Goal: Communication & Community: Answer question/provide support

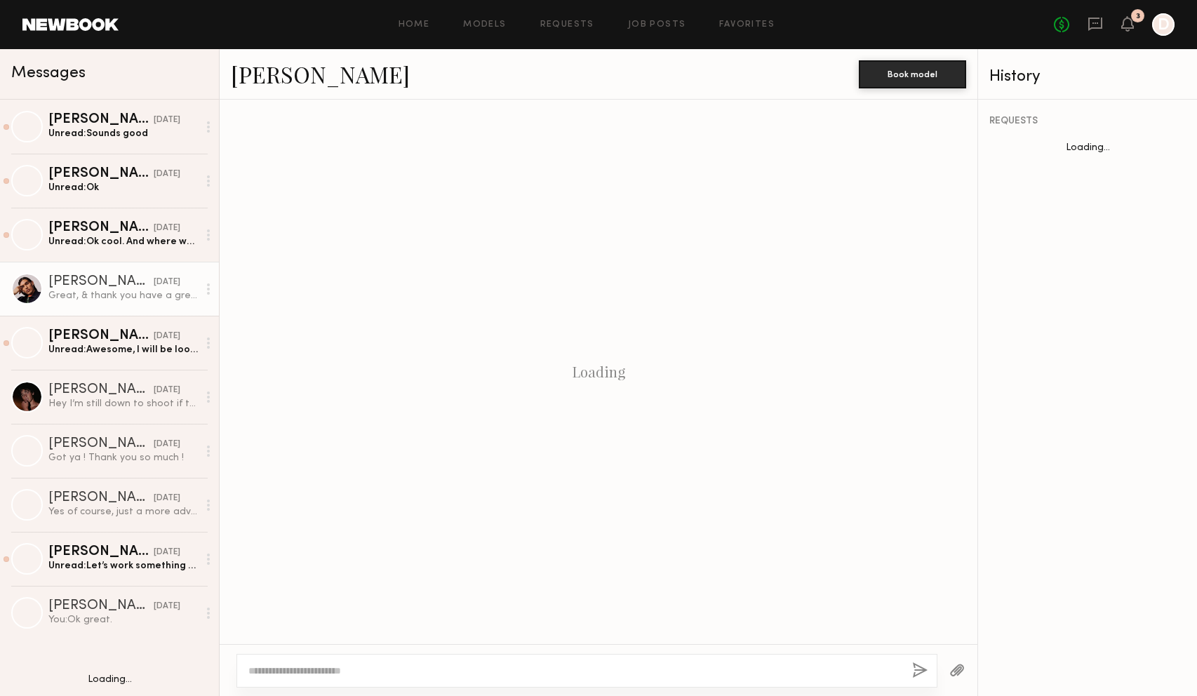
scroll to position [868, 0]
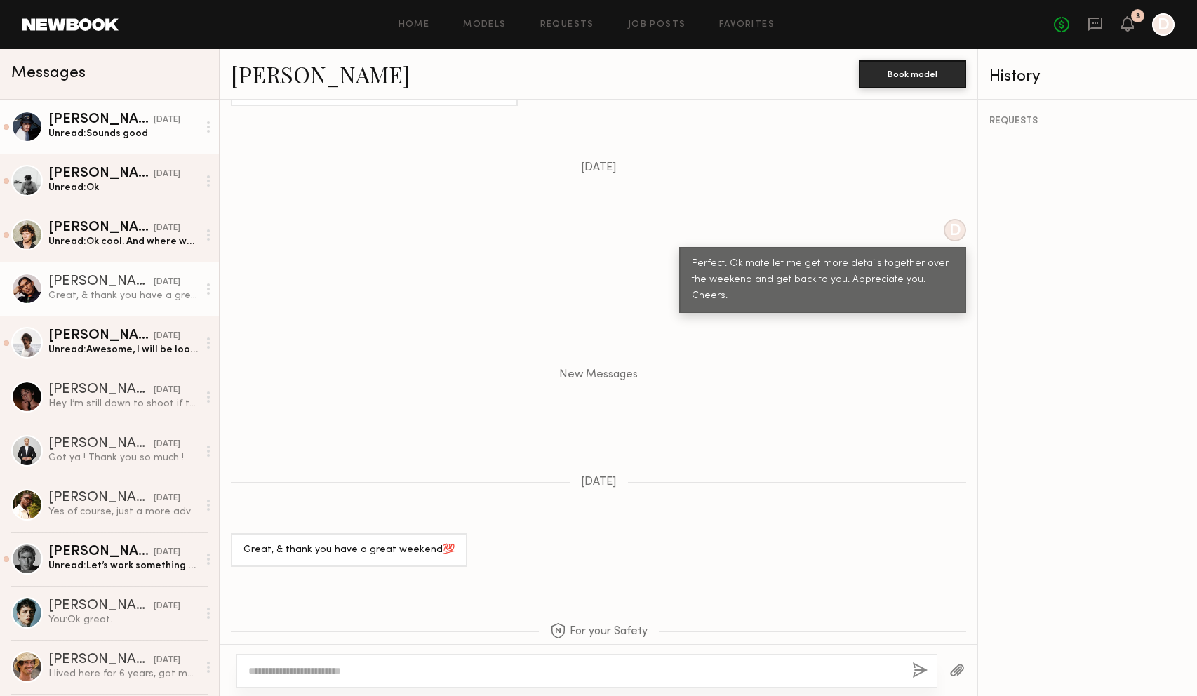
click at [169, 135] on div "Unread: Sounds good" at bounding box center [122, 133] width 149 height 13
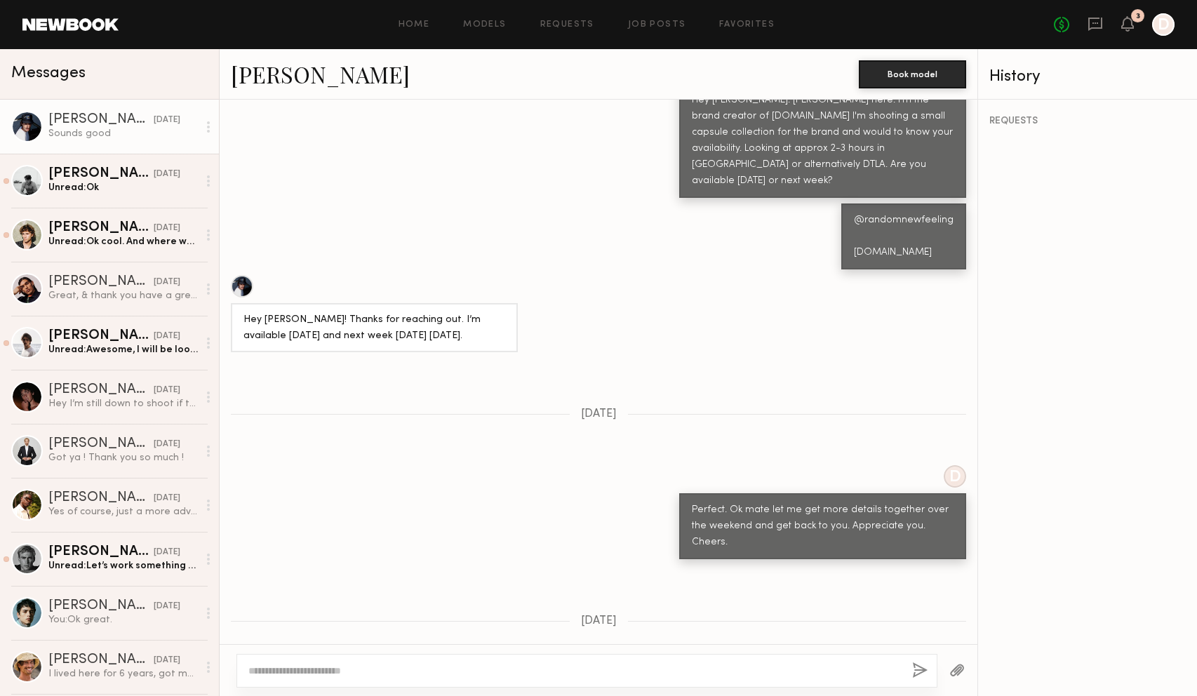
scroll to position [565, 0]
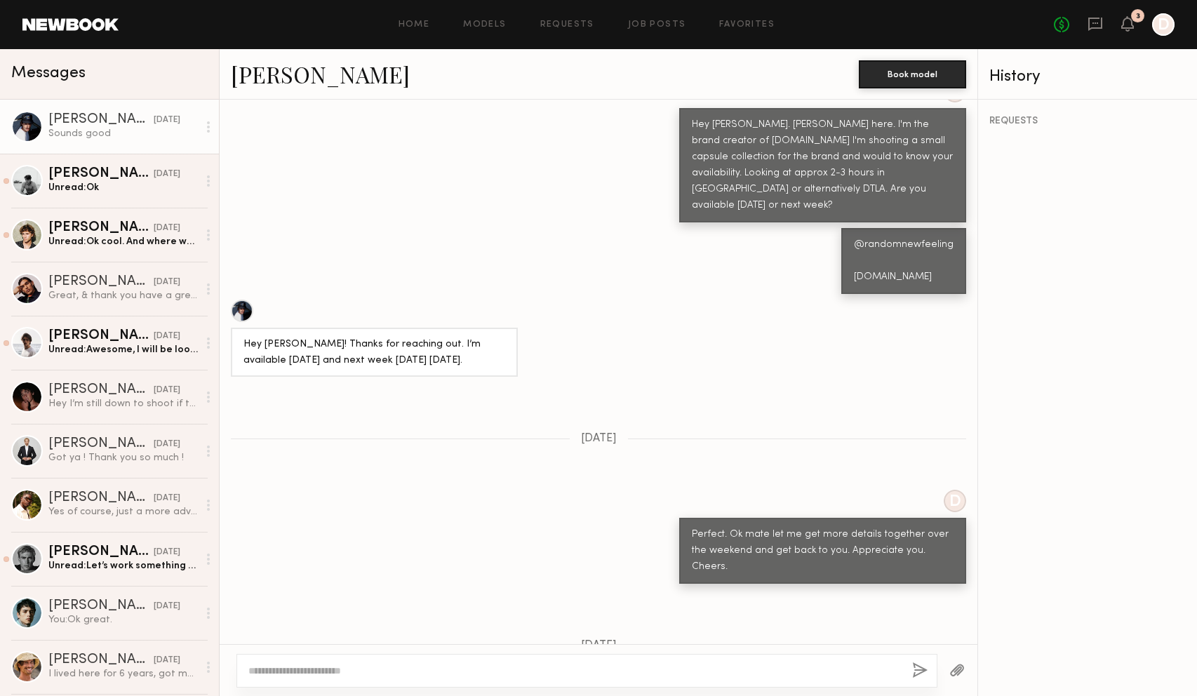
click at [299, 76] on link "Arthur F." at bounding box center [320, 74] width 179 height 30
click at [156, 196] on link "Garrett B. 06/14/2025 Unread: Ok" at bounding box center [109, 181] width 219 height 54
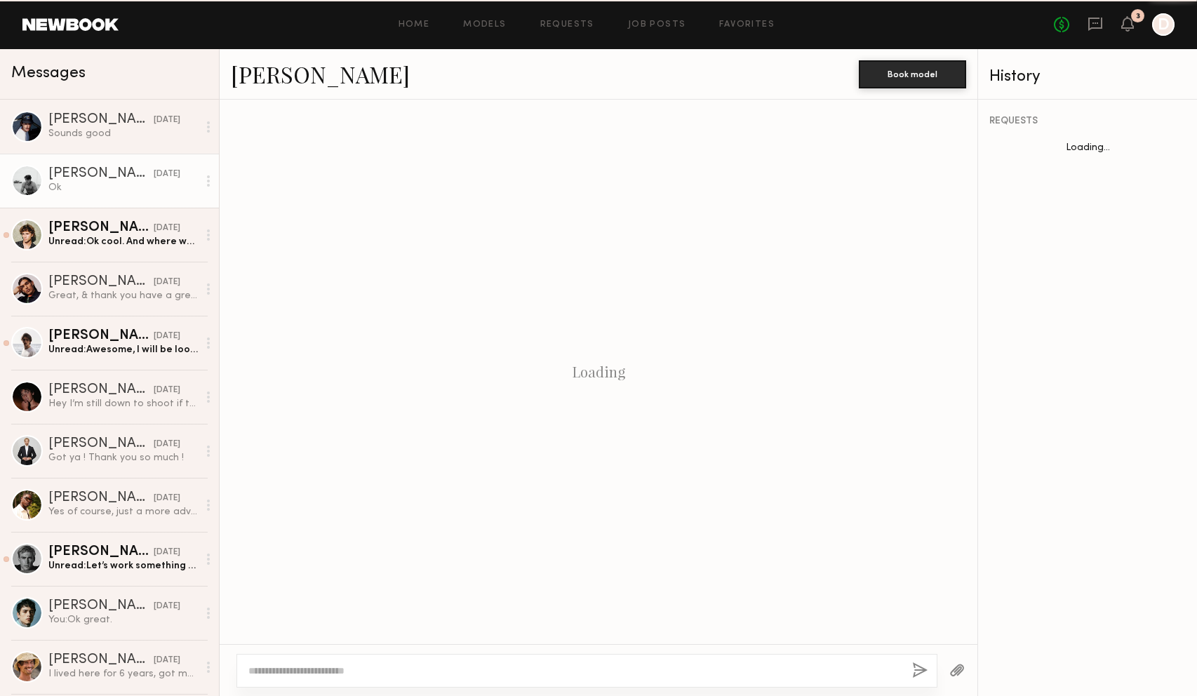
scroll to position [657, 0]
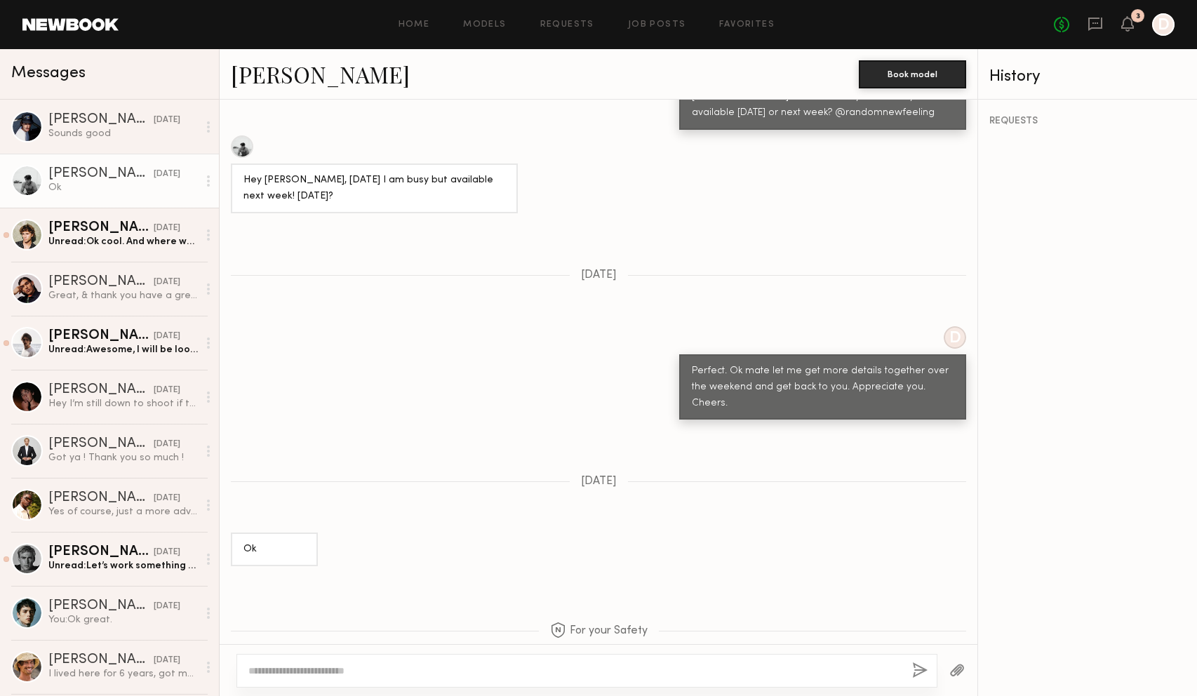
click at [306, 79] on link "Garrett B." at bounding box center [320, 74] width 179 height 30
click at [156, 241] on div "Unread: Ok cool. And where would the location be? Just want to make sure I can …" at bounding box center [122, 241] width 149 height 13
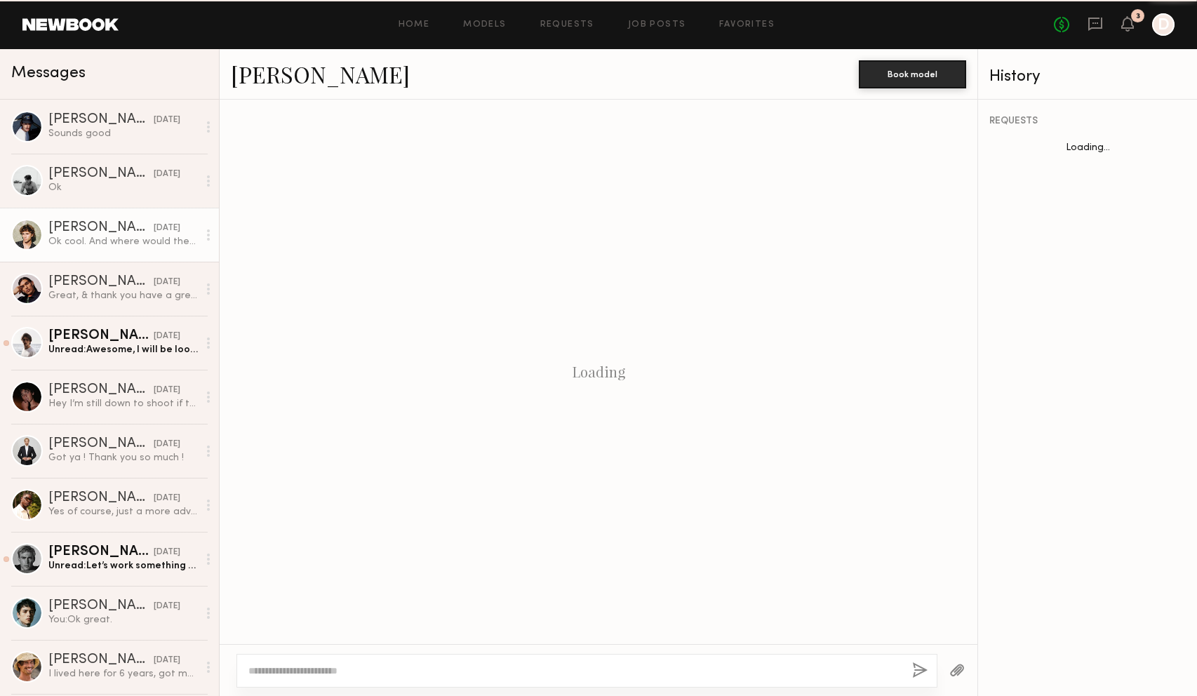
scroll to position [777, 0]
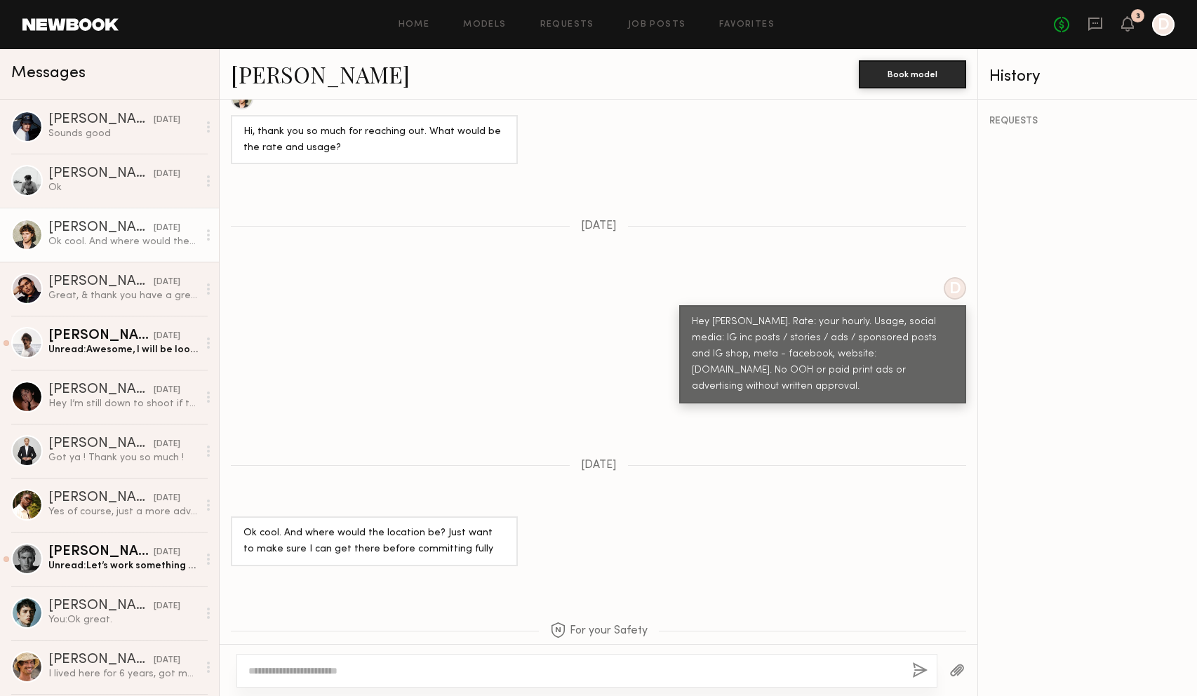
click at [274, 81] on link "Bryce T." at bounding box center [320, 74] width 179 height 30
click at [180, 347] on div "Unread: Awesome, I will be looking forward to them :) thank you so much" at bounding box center [122, 349] width 149 height 13
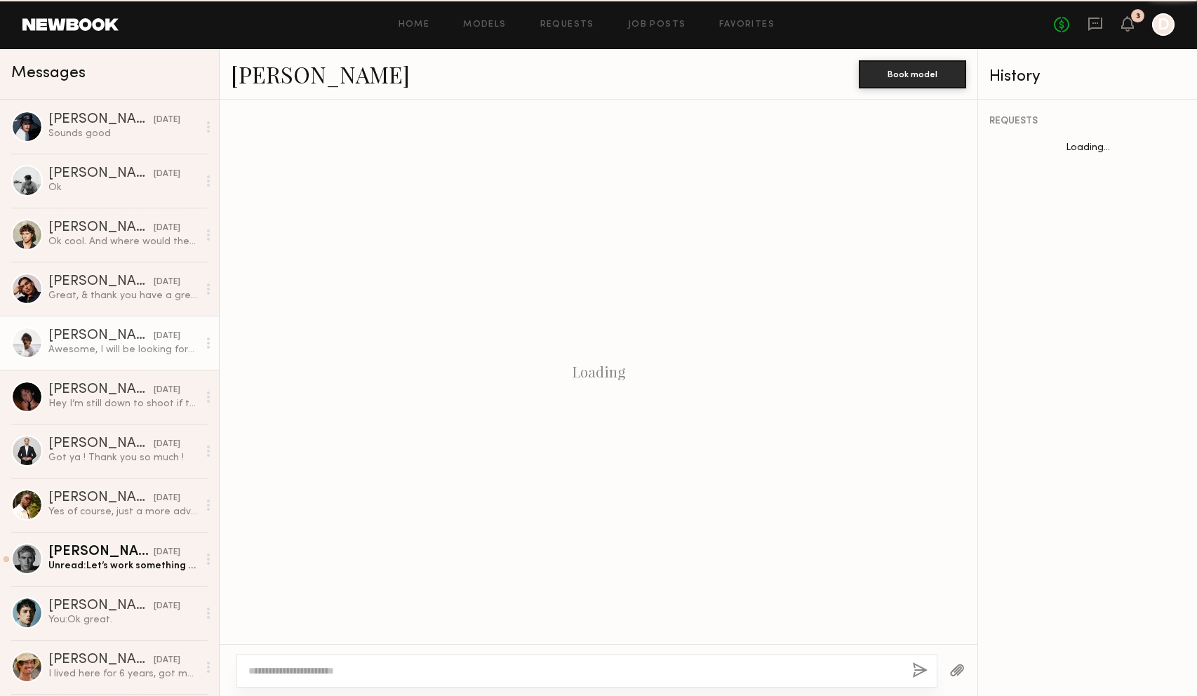
scroll to position [710, 0]
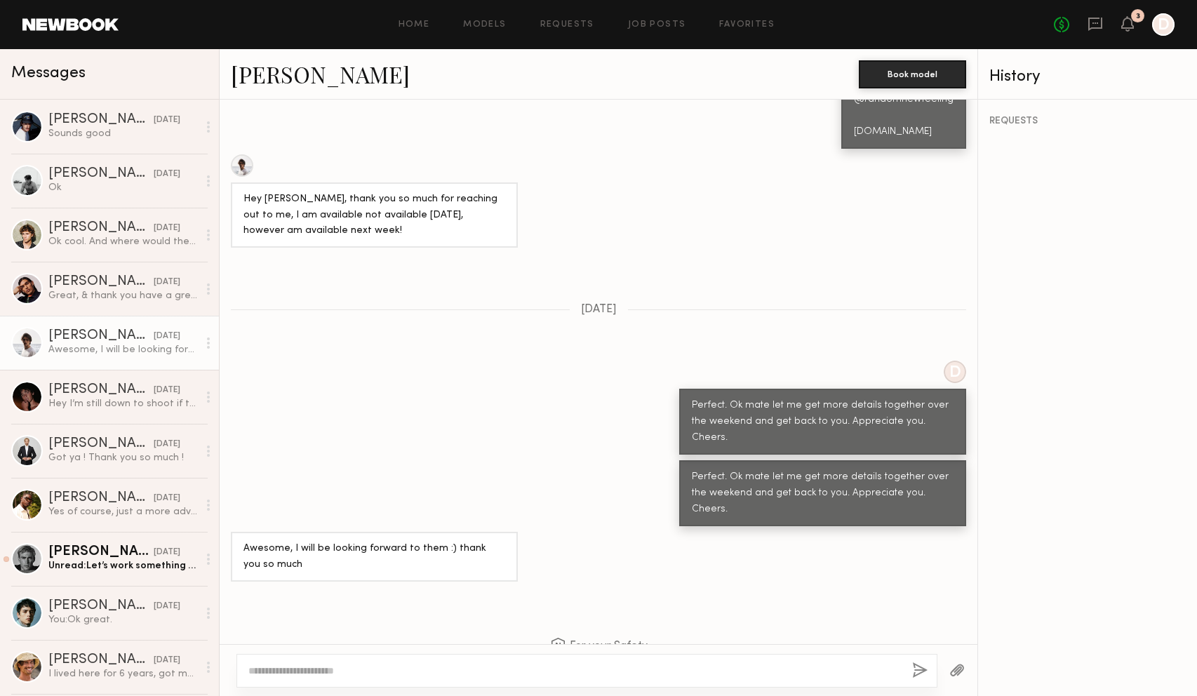
click at [258, 72] on link "Kyle S." at bounding box center [320, 74] width 179 height 30
click at [144, 401] on div "Hey I’m still down to shoot if this project is still happening" at bounding box center [122, 403] width 149 height 13
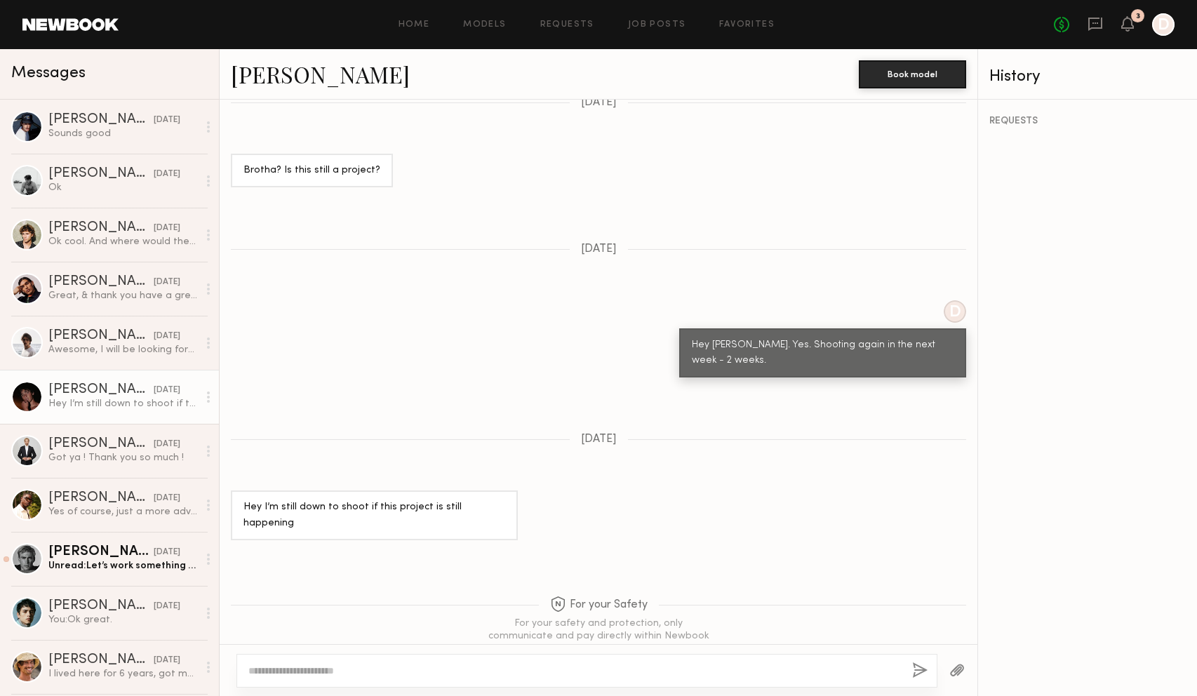
scroll to position [929, 0]
click at [273, 70] on link "Drue F." at bounding box center [320, 74] width 179 height 30
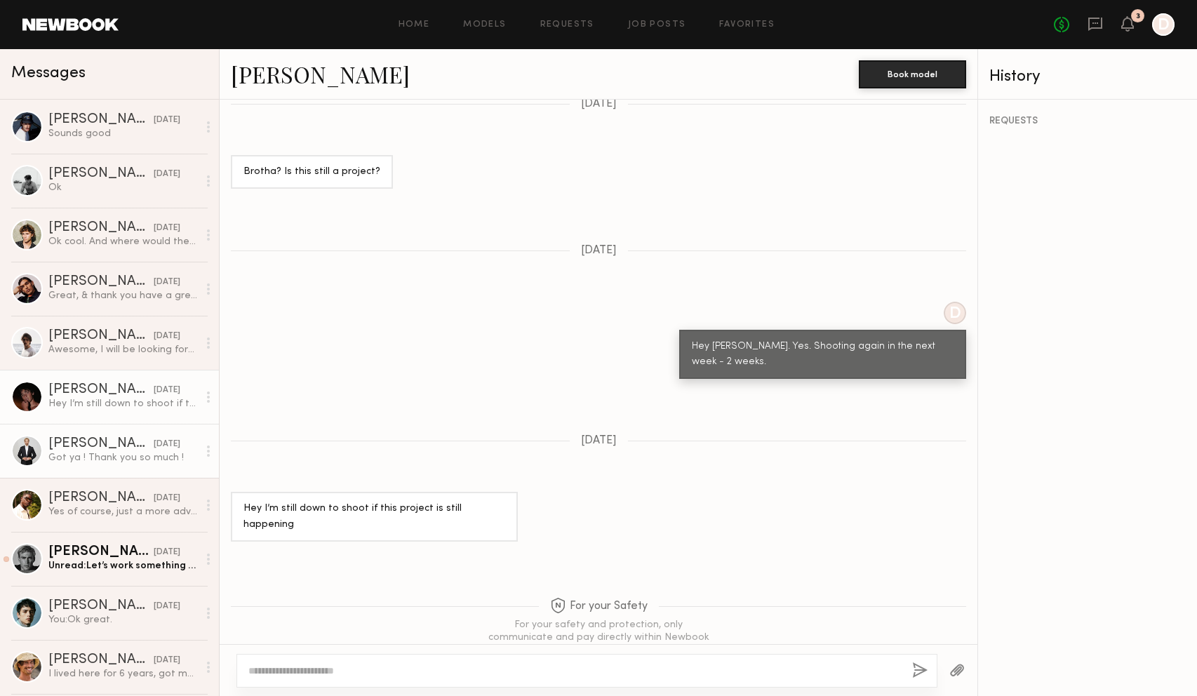
click at [165, 450] on div "10/22/2024" at bounding box center [167, 444] width 27 height 13
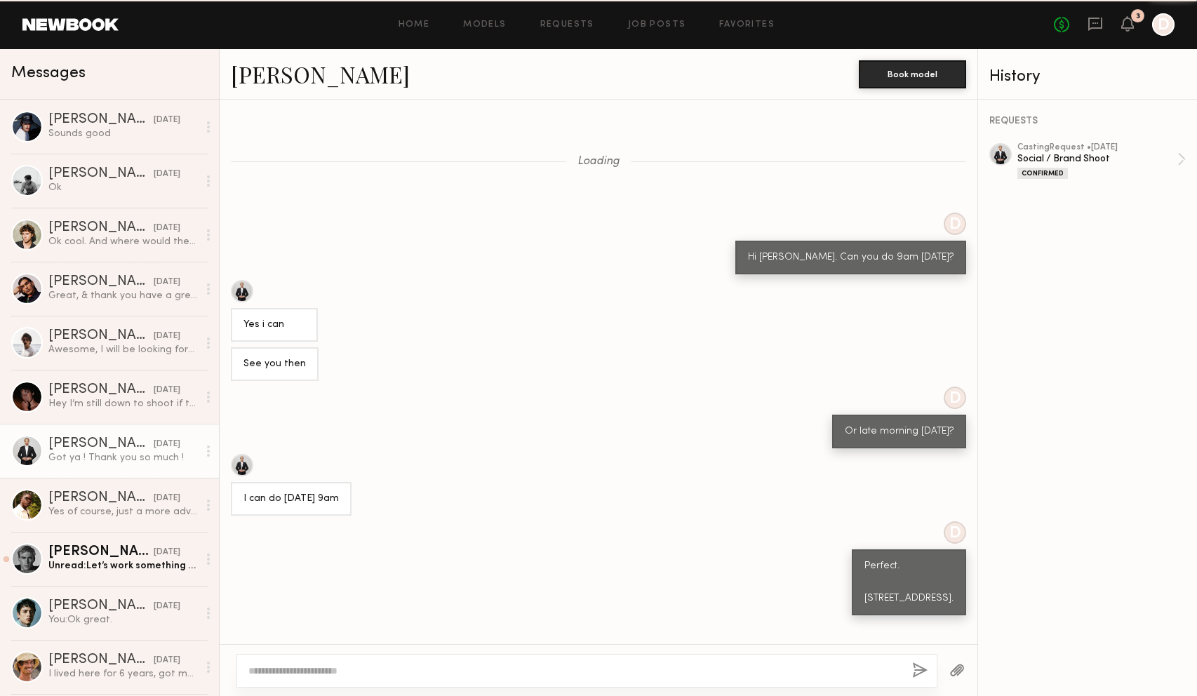
scroll to position [462, 0]
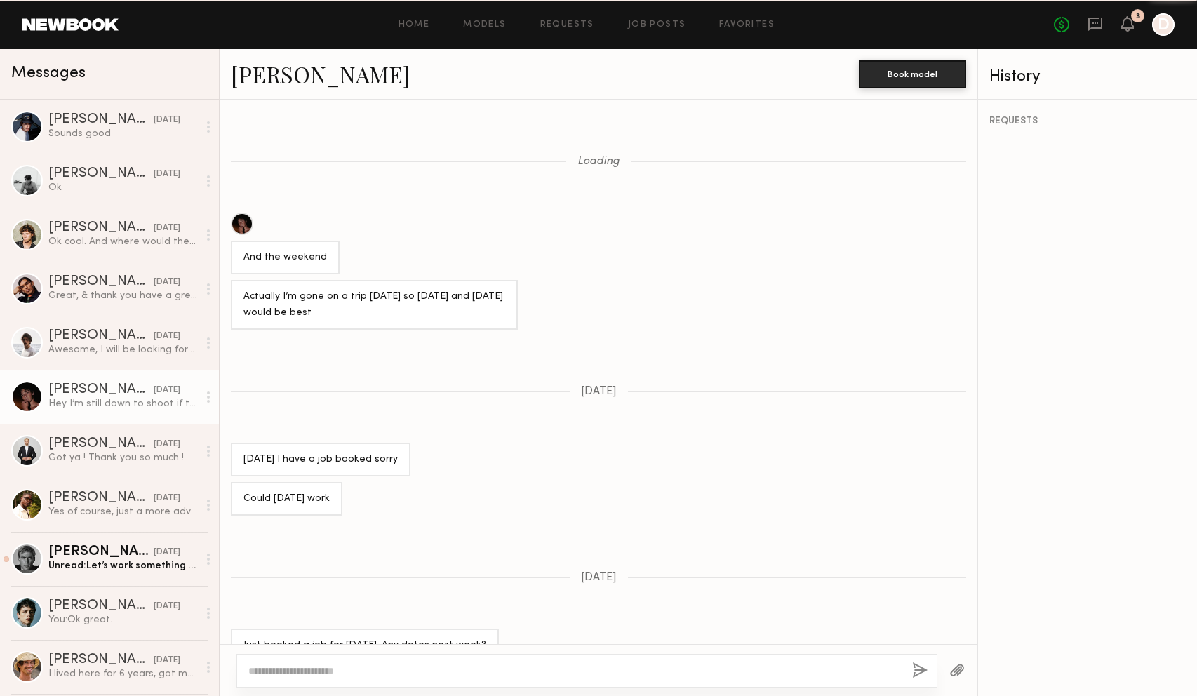
scroll to position [929, 0]
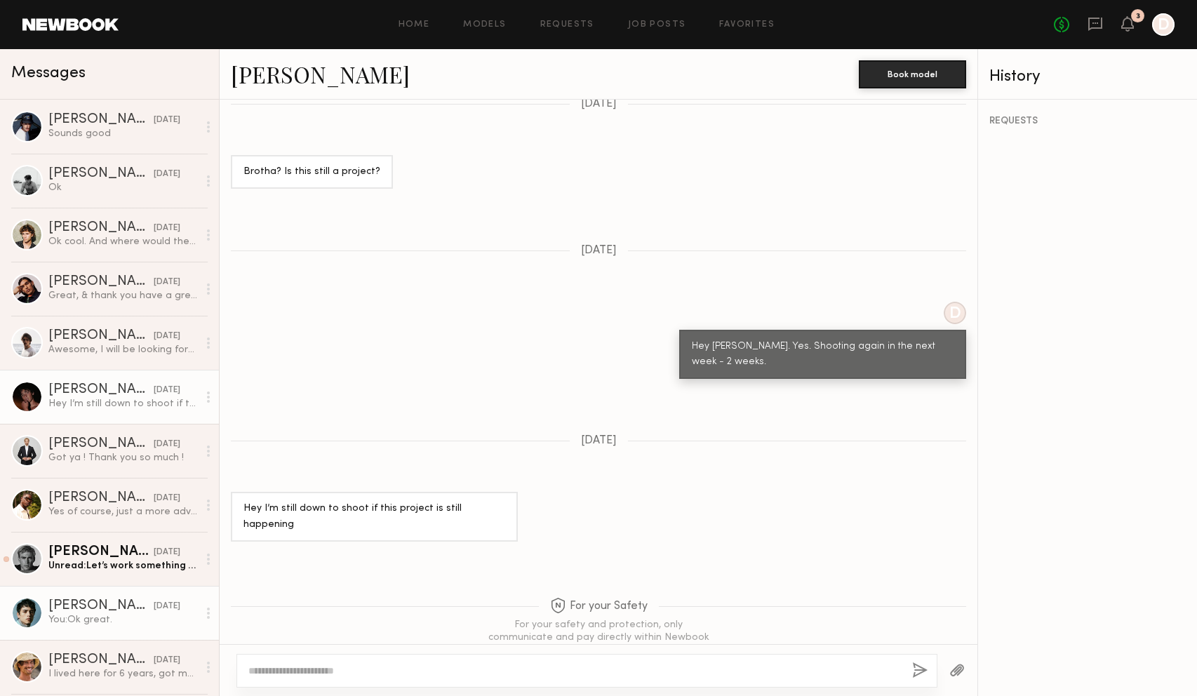
click at [152, 613] on div "You: Ok great." at bounding box center [122, 619] width 149 height 13
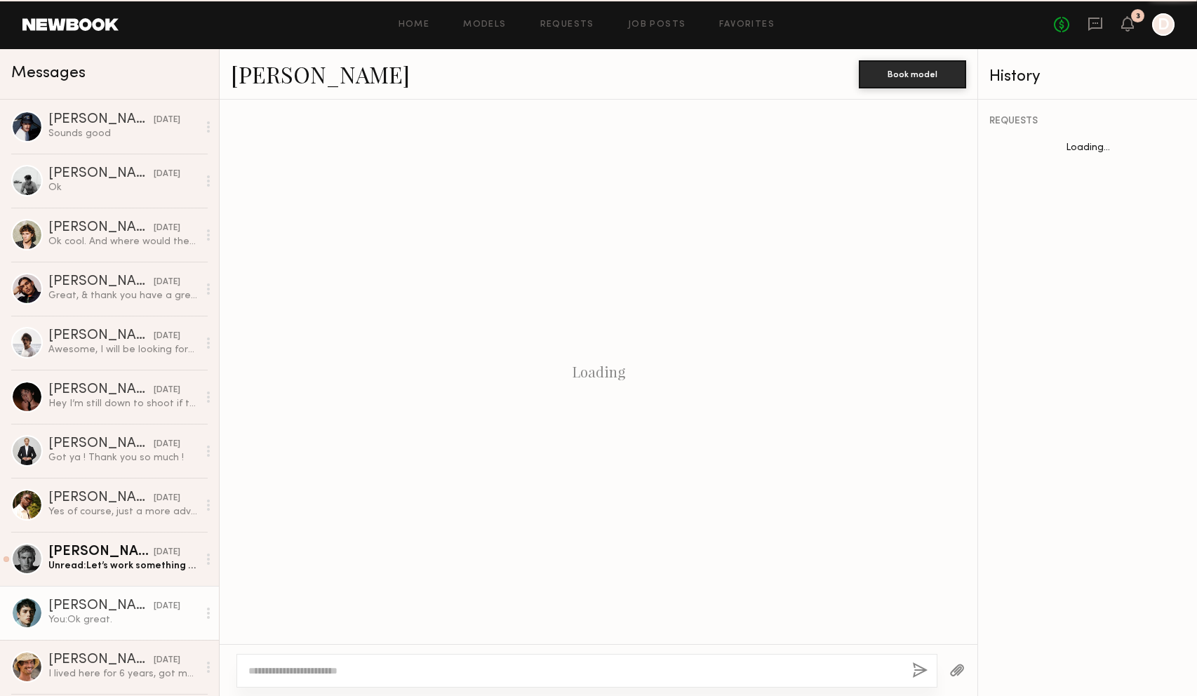
scroll to position [851, 0]
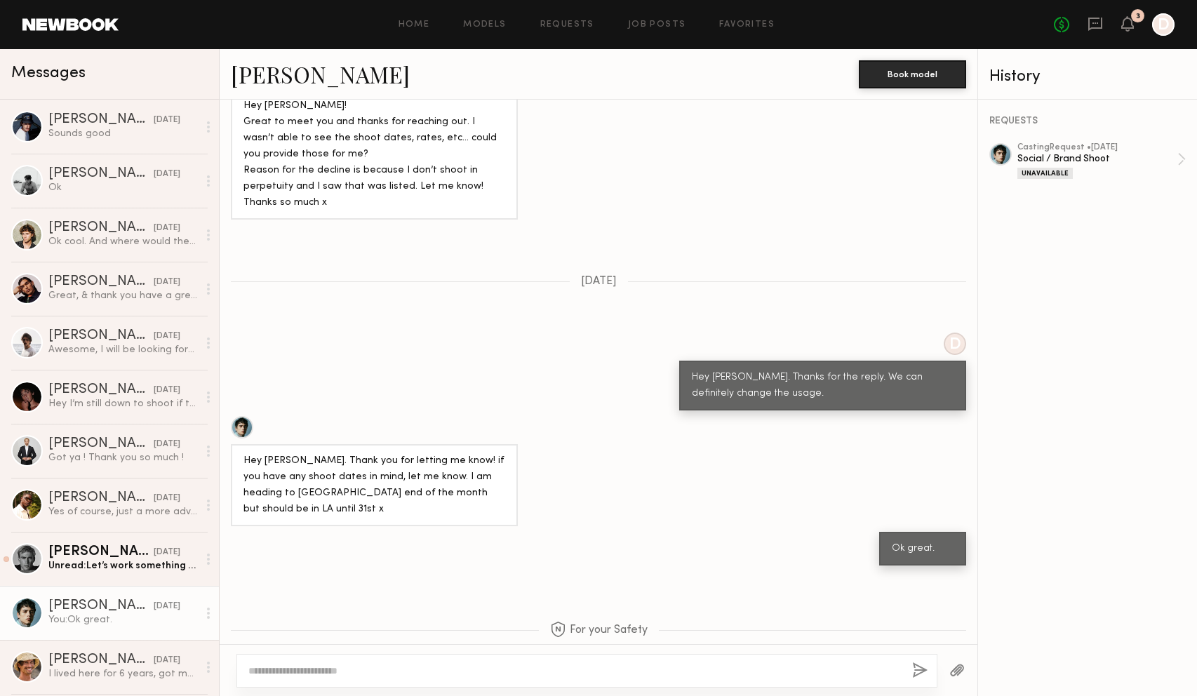
click at [284, 72] on link "Lucas M." at bounding box center [320, 74] width 179 height 30
click at [154, 662] on div "10/20/2024" at bounding box center [167, 660] width 27 height 13
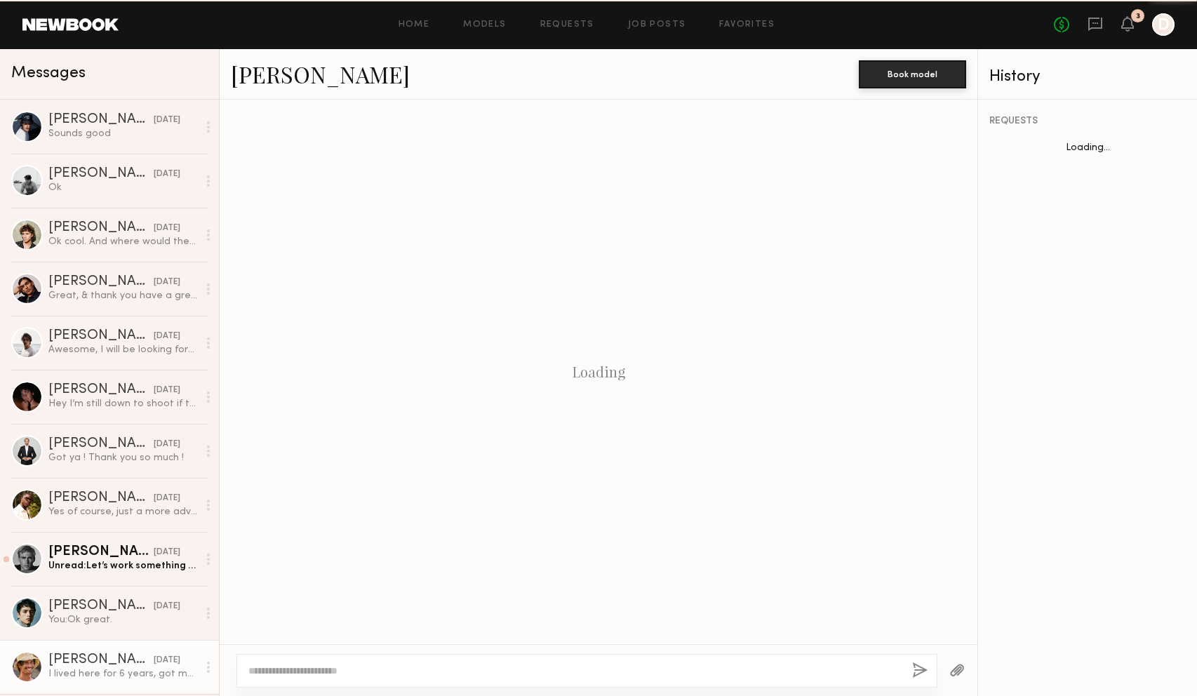
scroll to position [783, 0]
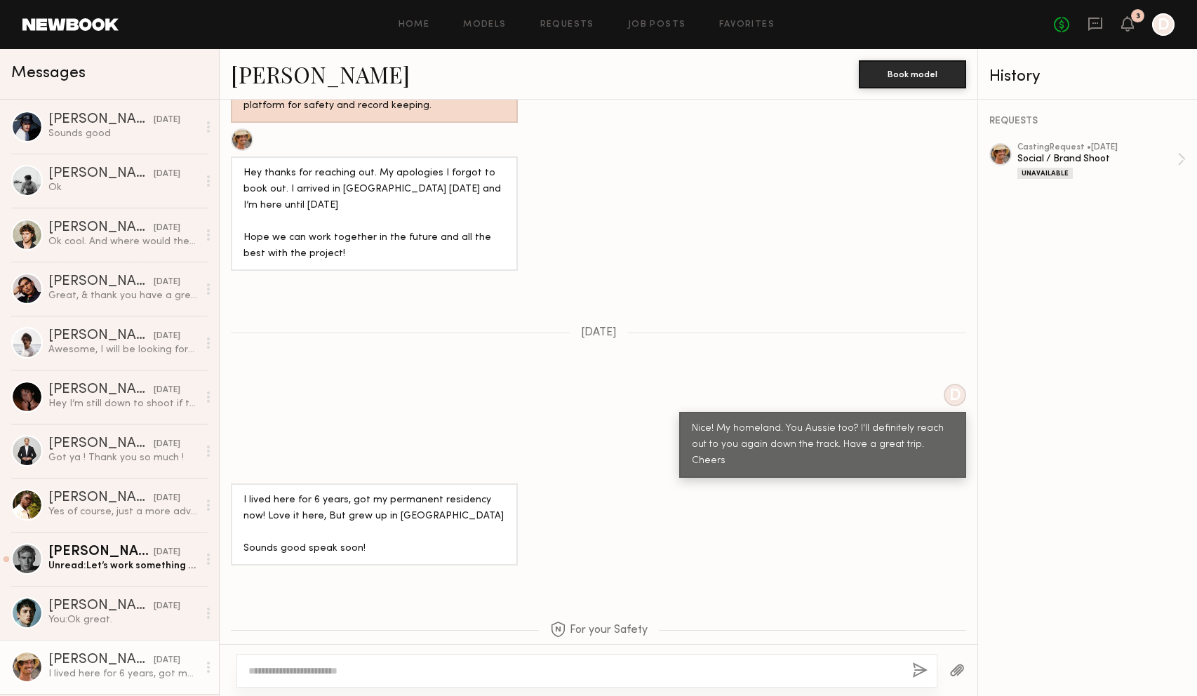
click at [265, 71] on link "Mikey T." at bounding box center [320, 74] width 179 height 30
